Goal: Task Accomplishment & Management: Use online tool/utility

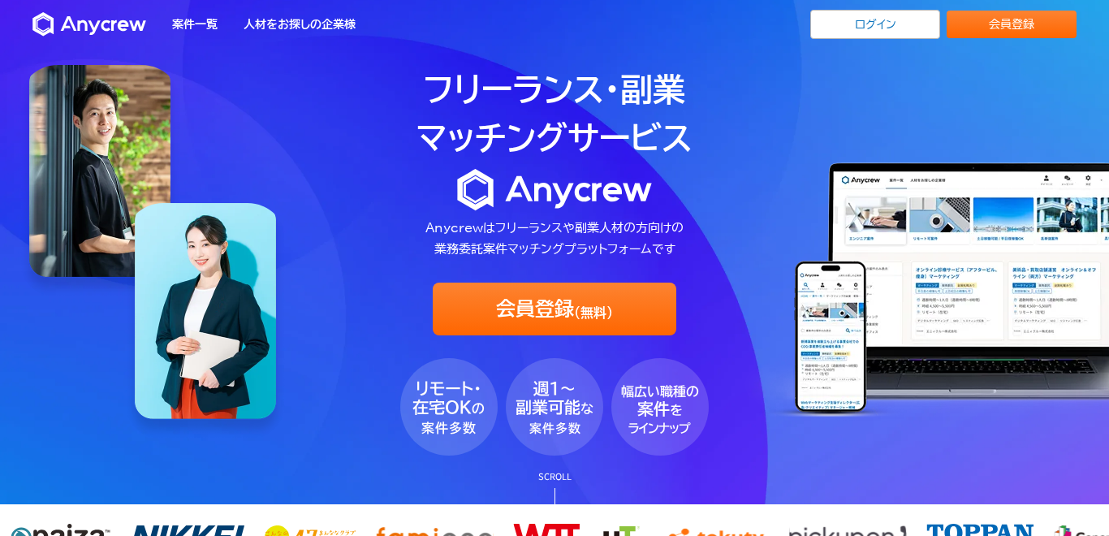
click at [899, 45] on div "案件一覧 人材をお探しの企業様 ログイン 会員登録 案件一覧 人材をお探しの企業様 ログイン 会員登録" at bounding box center [554, 24] width 1109 height 49
click at [898, 33] on link "ログイン" at bounding box center [875, 24] width 130 height 29
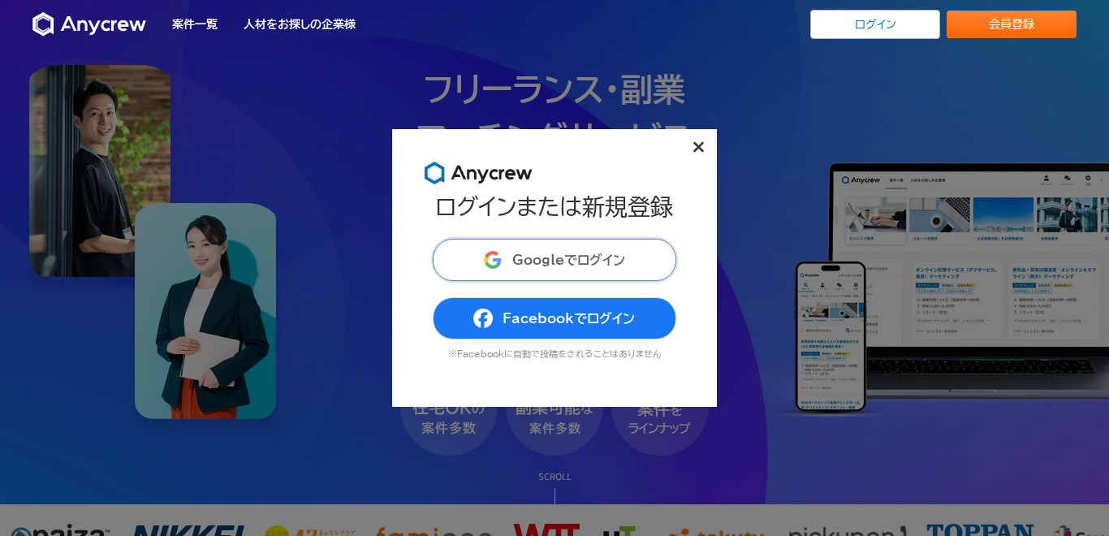
click at [639, 263] on button "Googleでログイン" at bounding box center [555, 260] width 244 height 42
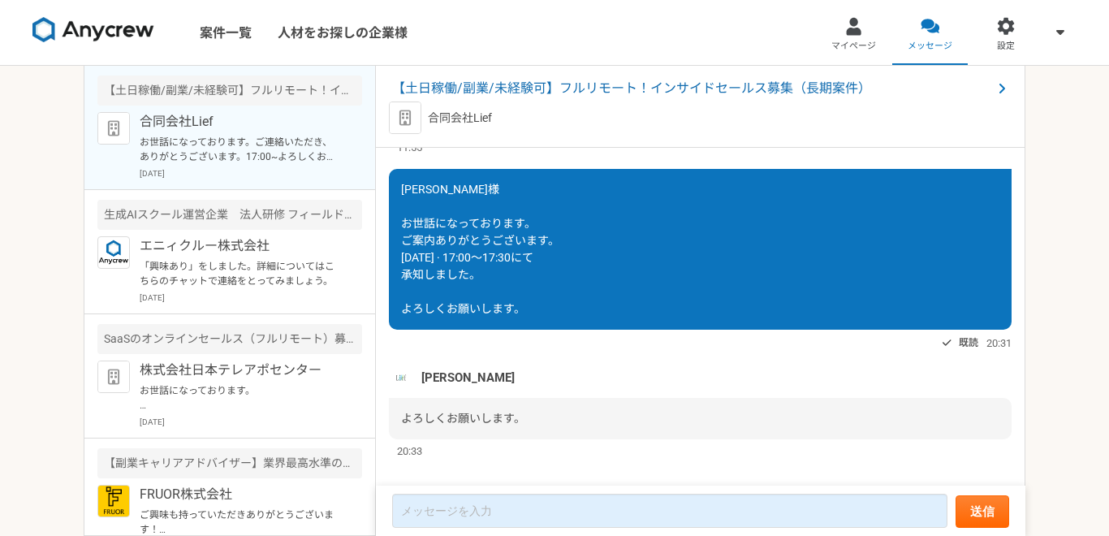
scroll to position [1874, 0]
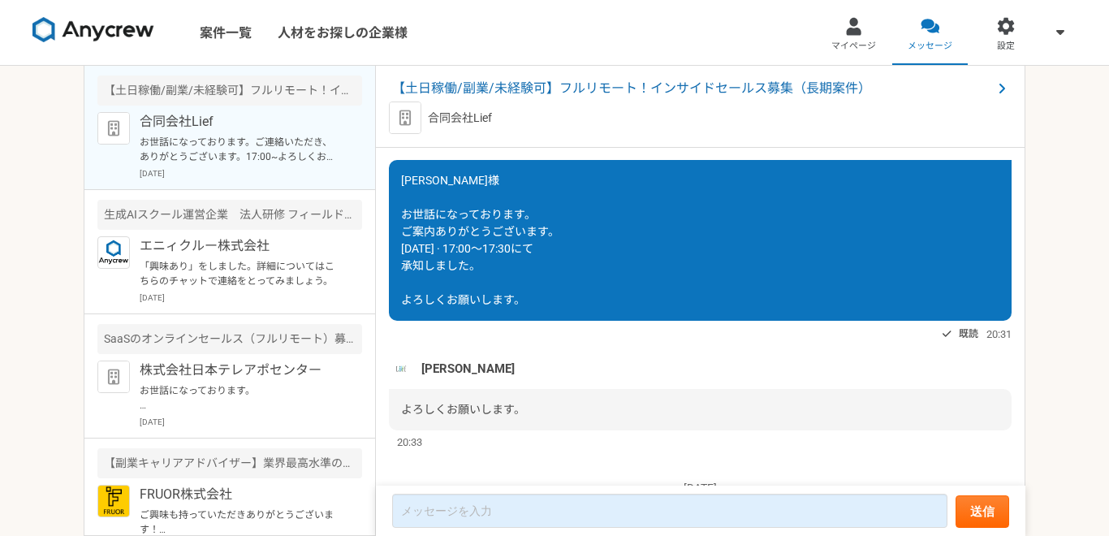
click at [577, 112] on link "https://meet.google.com/uii-gprr-ojd" at bounding box center [563, 105] width 114 height 13
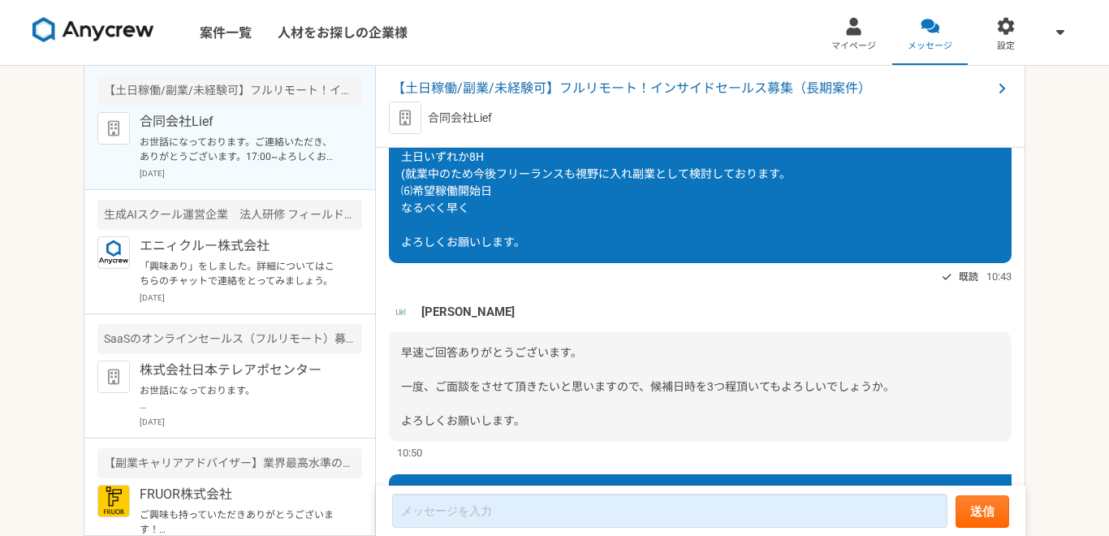
scroll to position [0, 0]
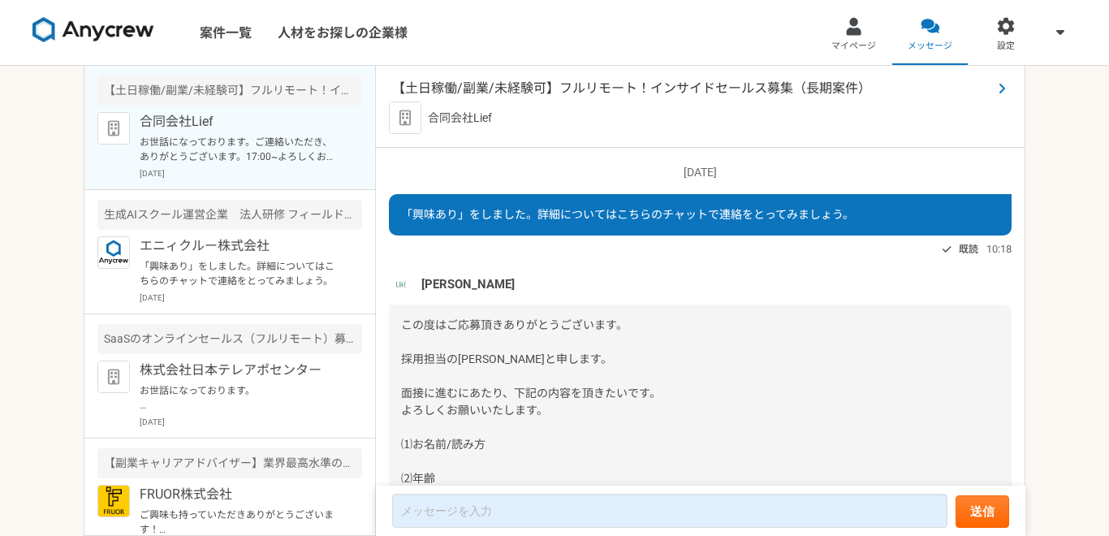
click at [504, 93] on span "【土日稼働/副業/未経験可】フルリモート！インサイドセールス募集（長期案件）" at bounding box center [692, 88] width 600 height 19
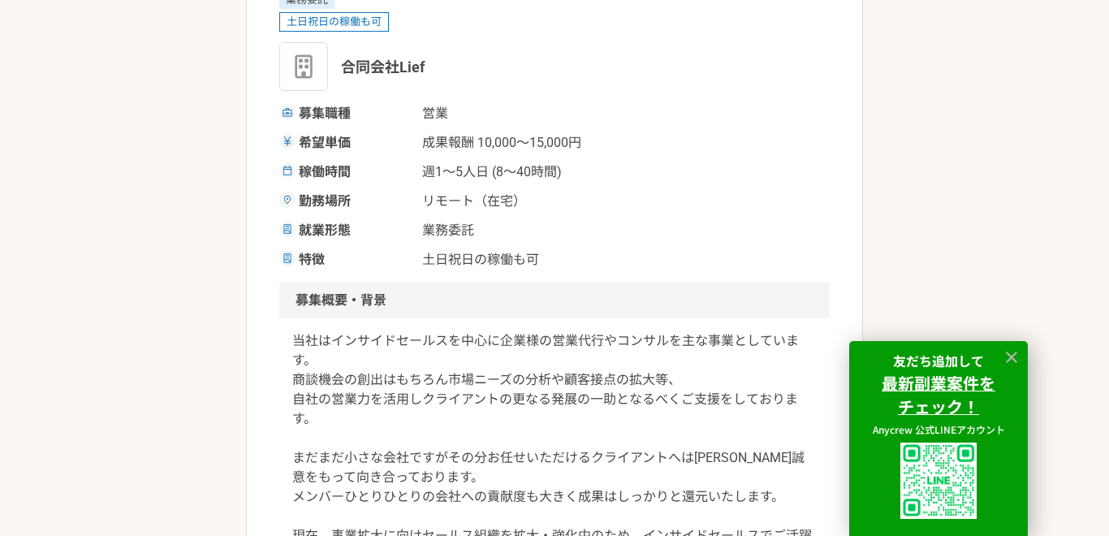
scroll to position [277, 0]
